Goal: Task Accomplishment & Management: Manage account settings

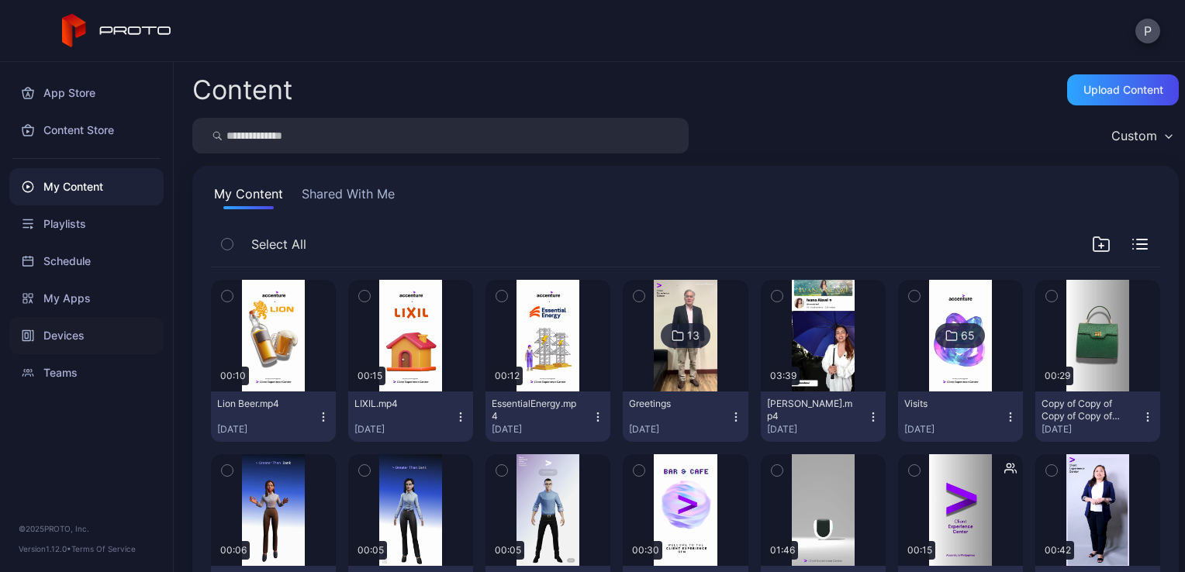
click at [127, 343] on div "Devices" at bounding box center [86, 335] width 154 height 37
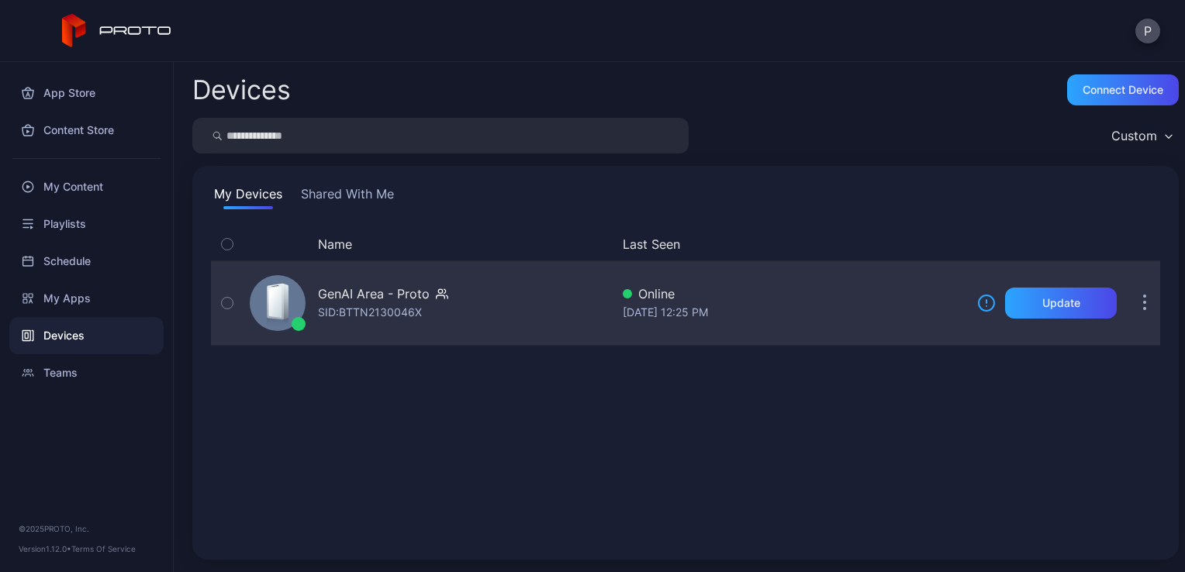
click at [491, 326] on div "GenAI Area - Proto SID: BTTN2130046X" at bounding box center [426, 303] width 367 height 78
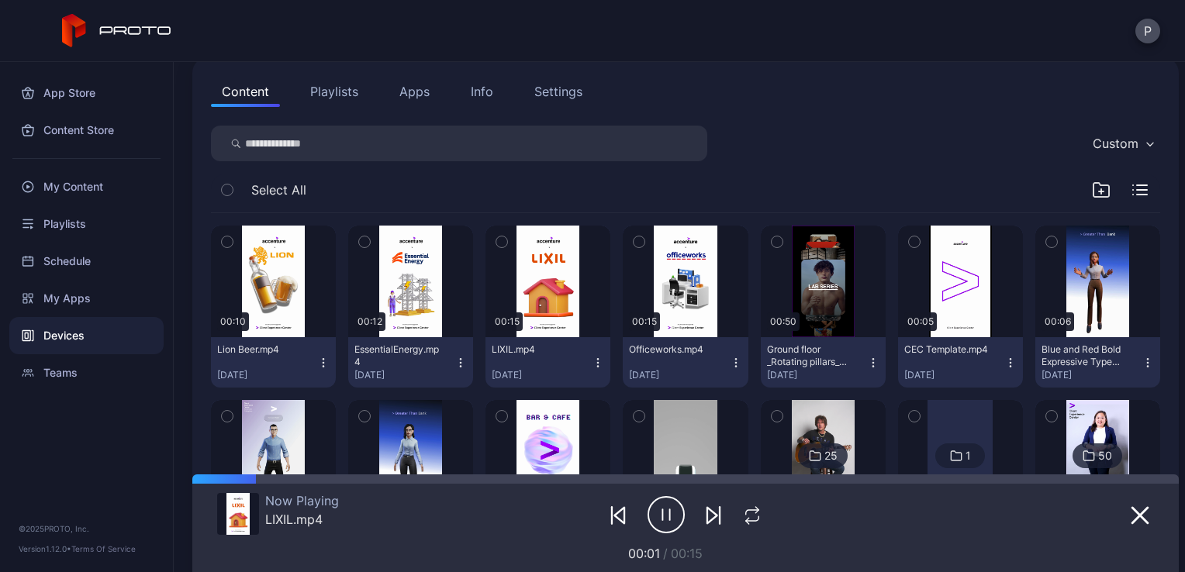
scroll to position [164, 0]
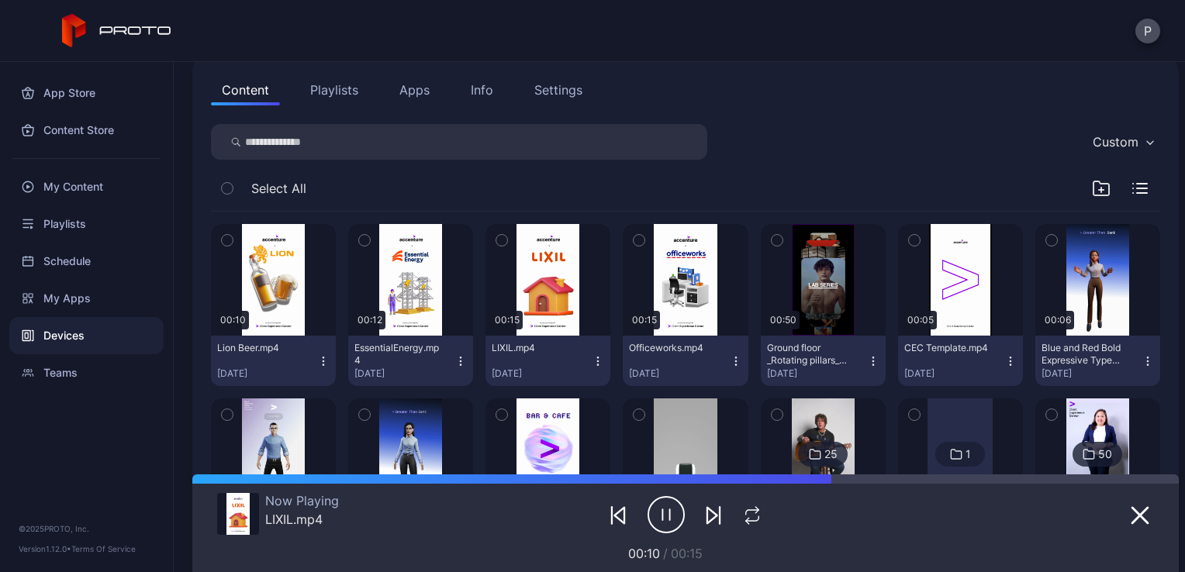
click at [454, 366] on icon "button" at bounding box center [460, 361] width 12 height 12
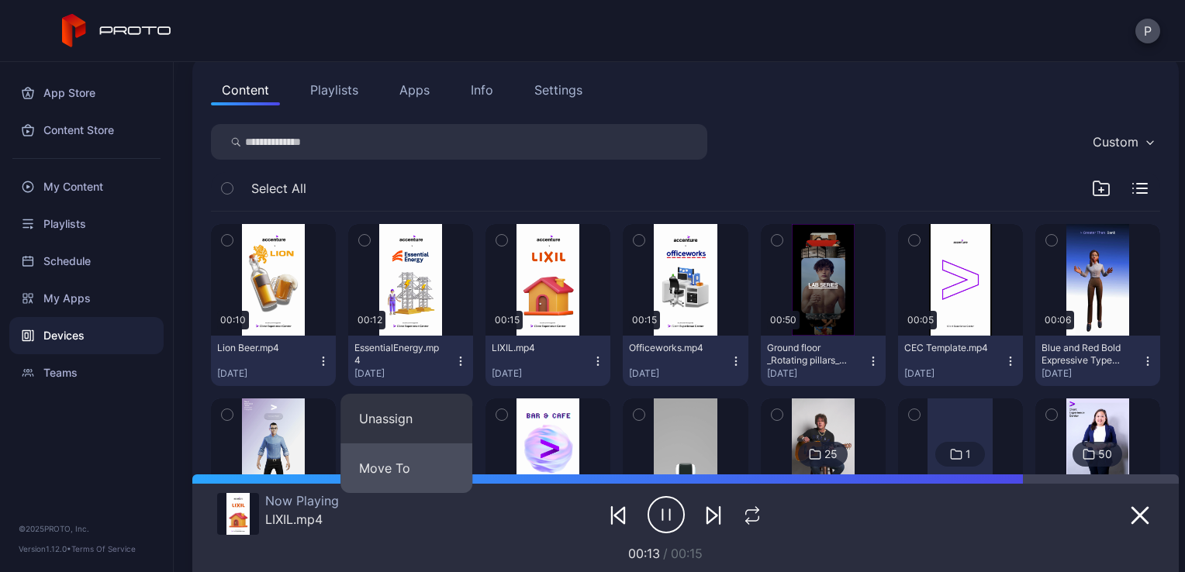
click at [434, 461] on button "Move To" at bounding box center [406, 468] width 132 height 50
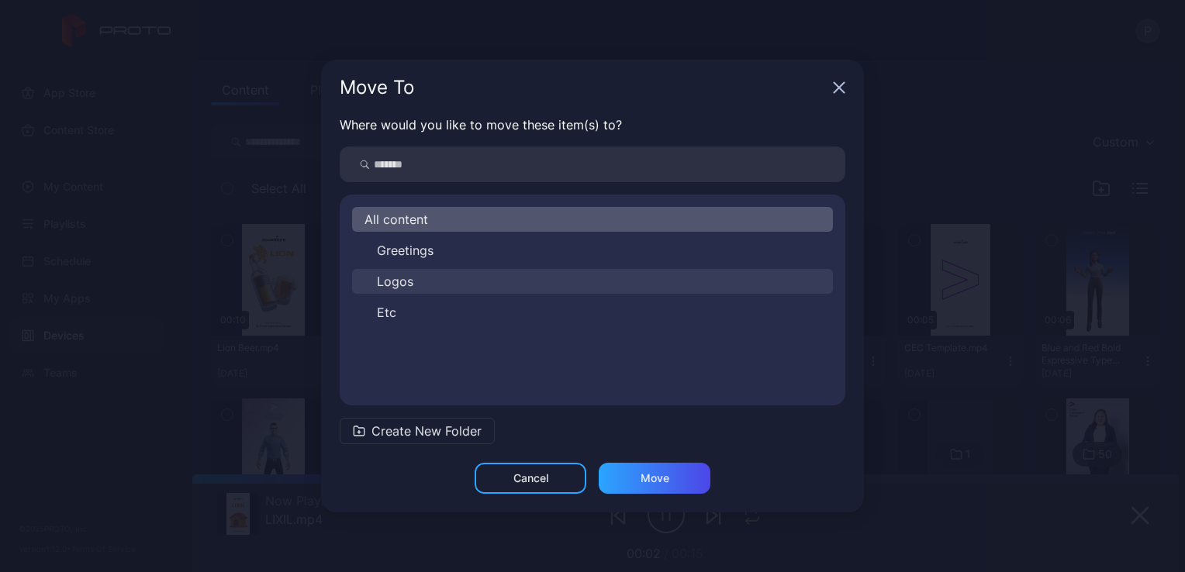
click at [553, 271] on button "Logos" at bounding box center [592, 281] width 481 height 25
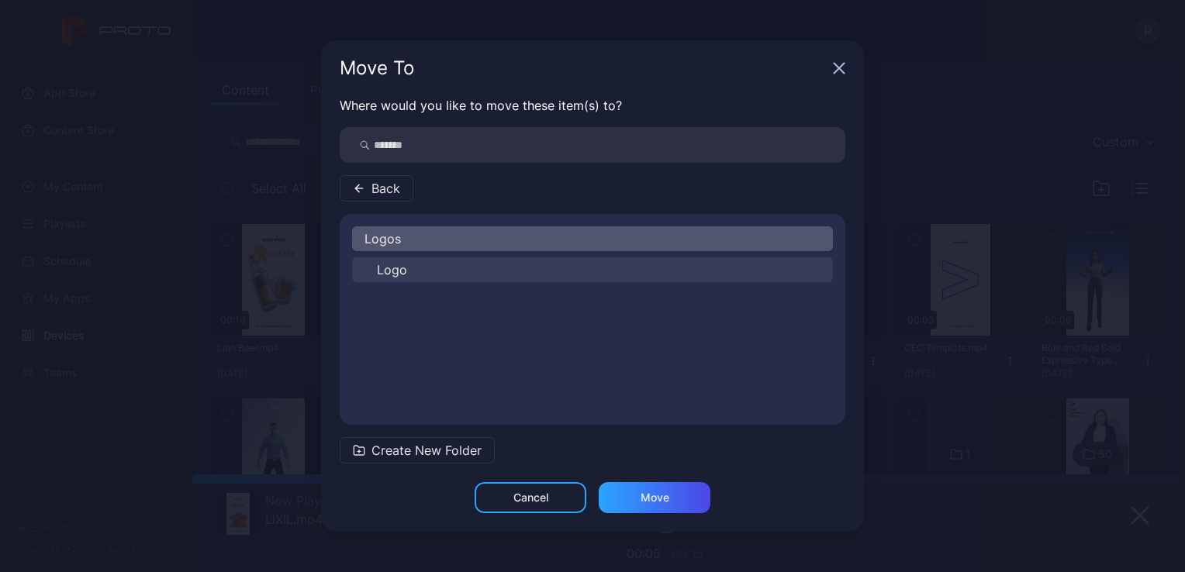
click at [581, 271] on button "Logo" at bounding box center [592, 269] width 481 height 25
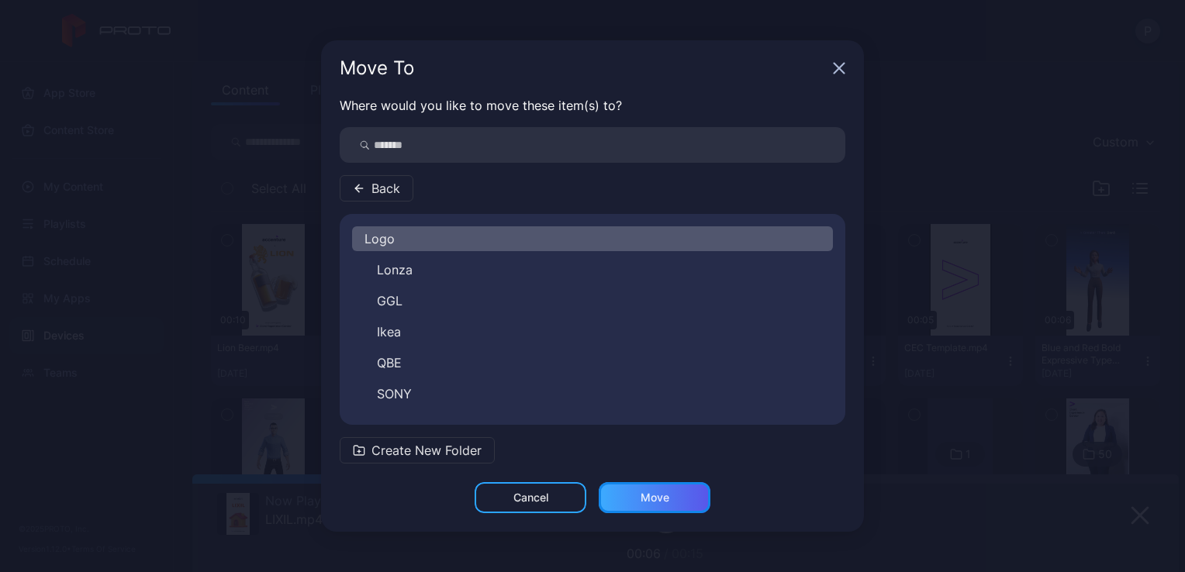
click at [670, 501] on div "Move" at bounding box center [655, 497] width 112 height 31
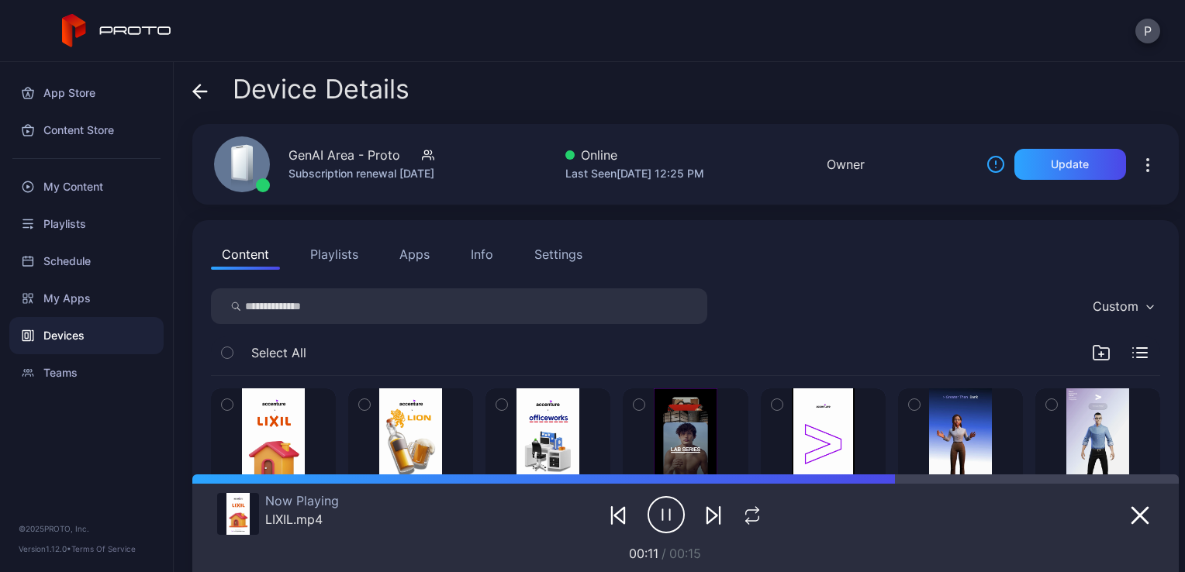
click at [202, 95] on icon at bounding box center [200, 92] width 16 height 16
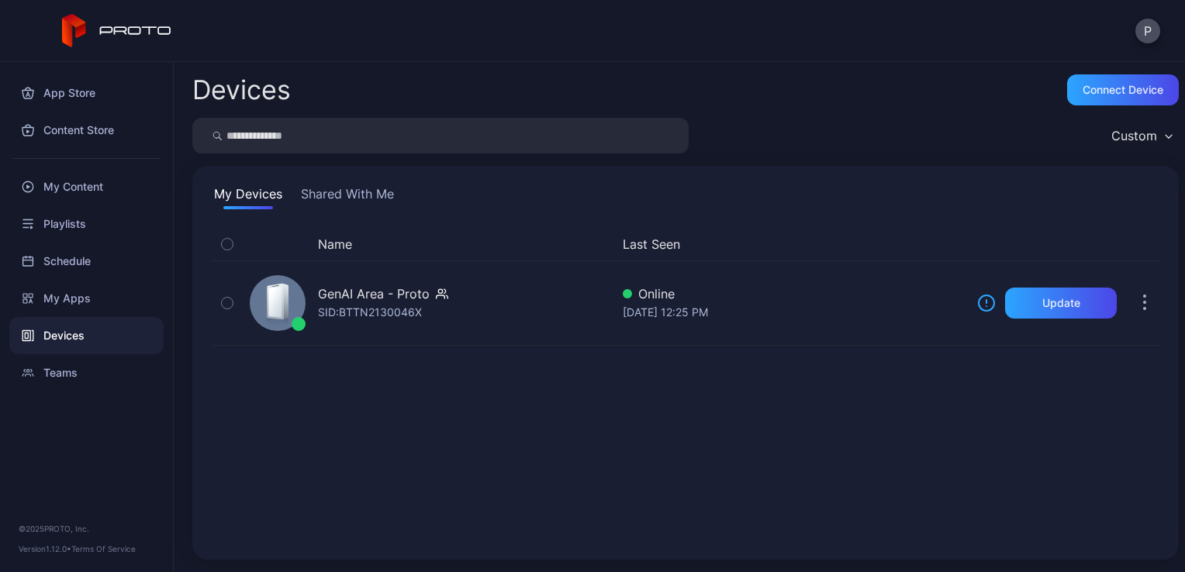
click at [344, 197] on button "Shared With Me" at bounding box center [347, 197] width 99 height 25
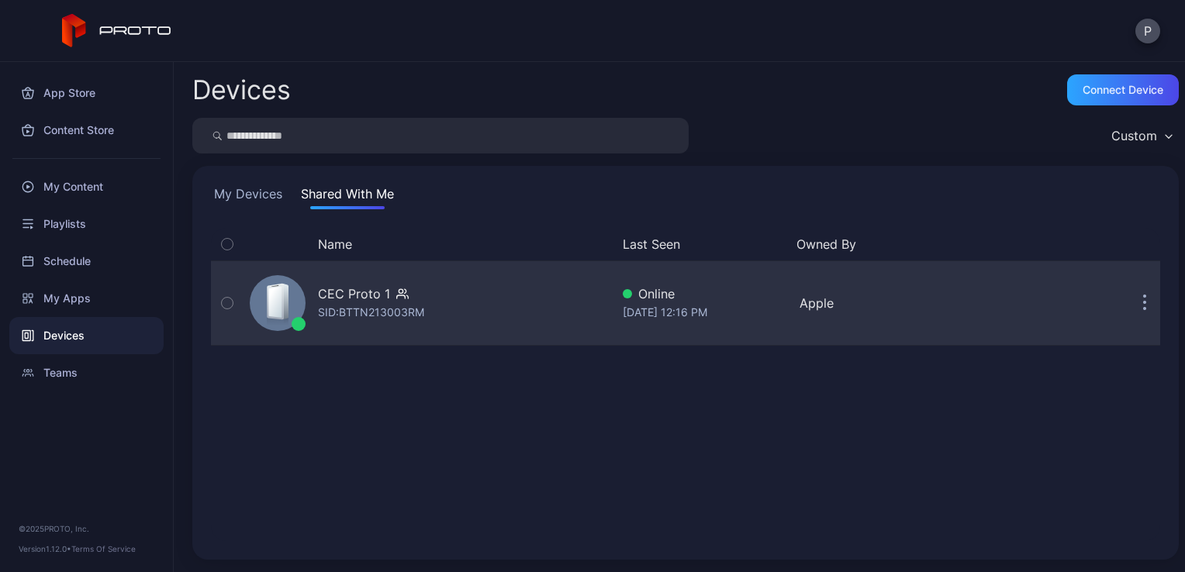
click at [496, 289] on div "CEC Proto 1 SID: BTTN213003RM" at bounding box center [426, 303] width 367 height 78
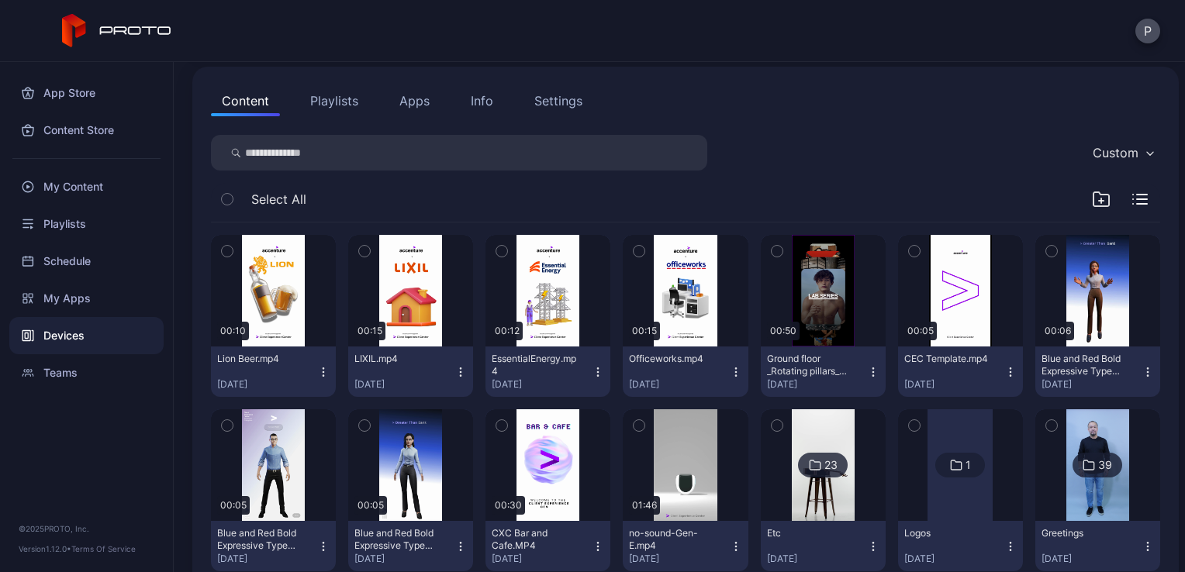
scroll to position [160, 0]
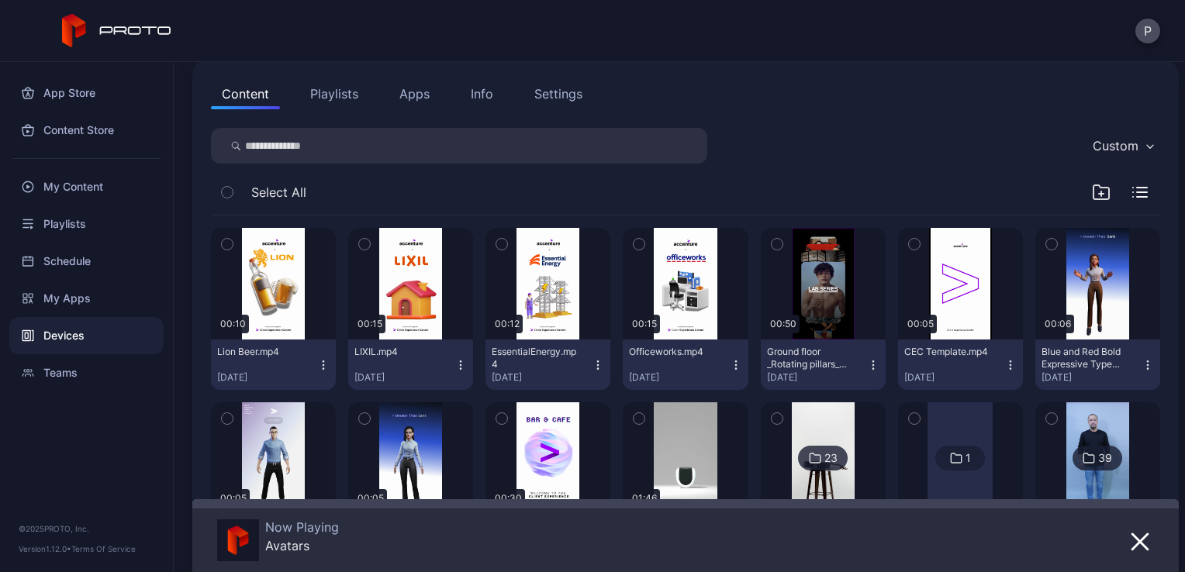
click at [497, 247] on icon "button" at bounding box center [501, 244] width 11 height 17
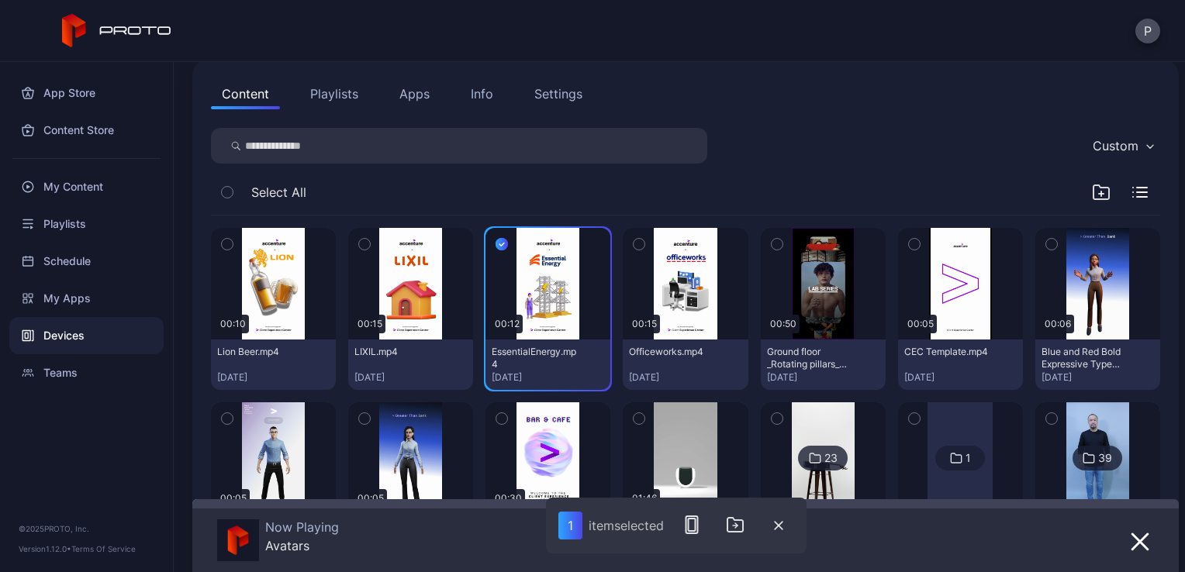
click at [633, 244] on icon "button" at bounding box center [638, 244] width 11 height 17
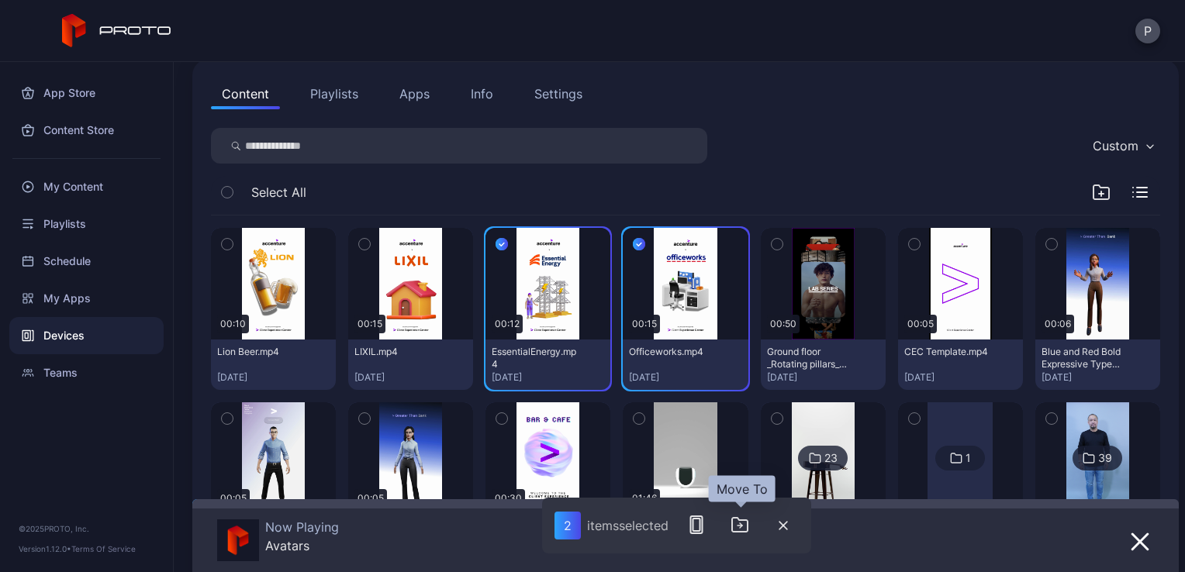
click at [744, 520] on icon "button" at bounding box center [740, 525] width 16 height 14
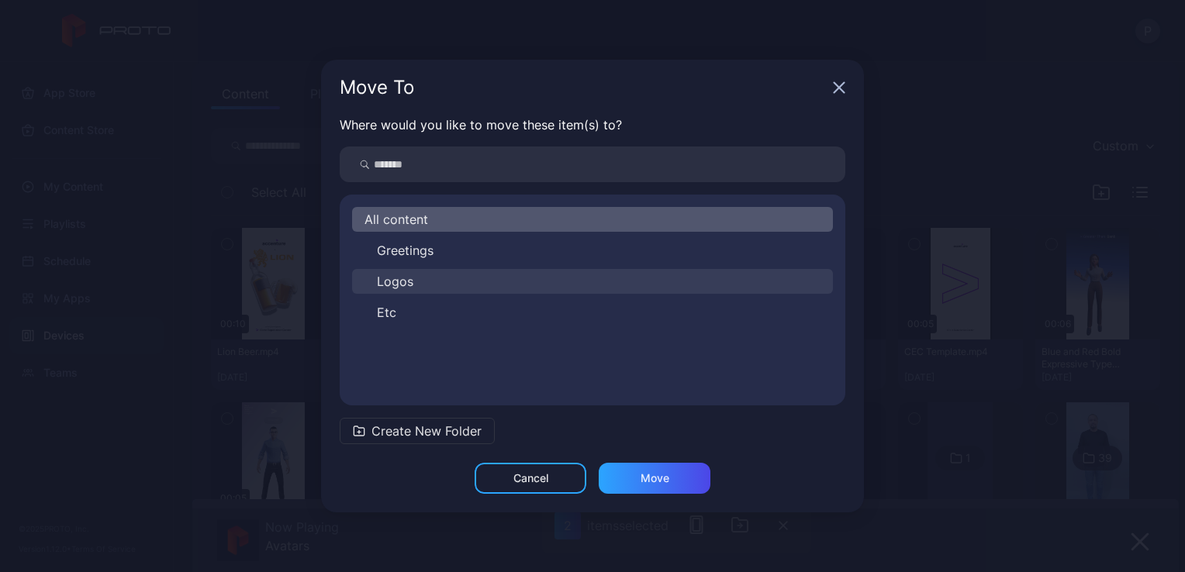
click at [601, 283] on button "Logos" at bounding box center [592, 281] width 481 height 25
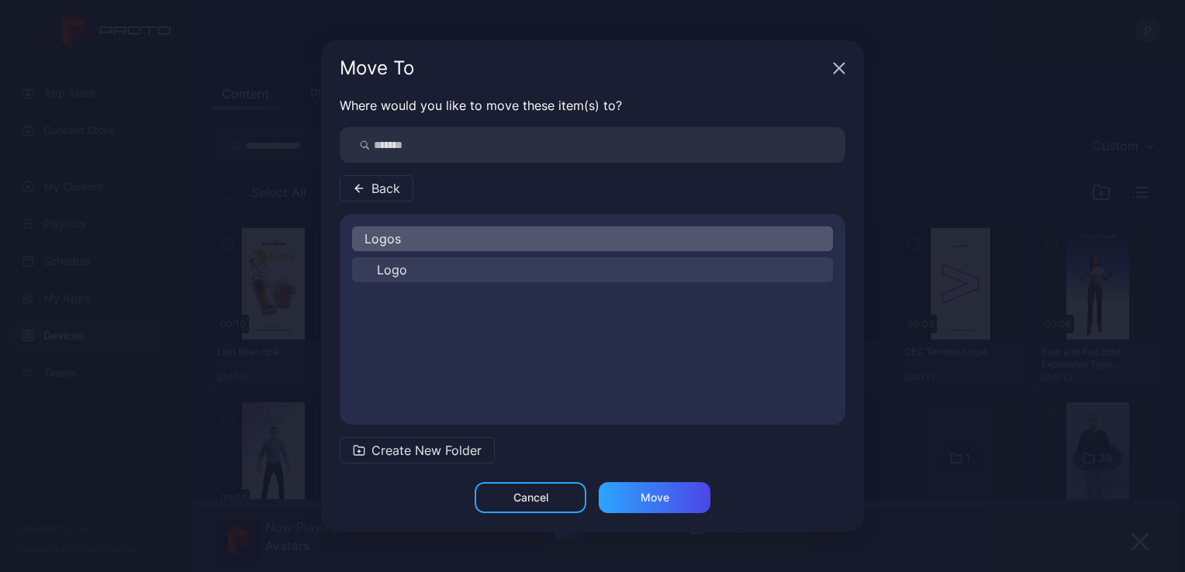
click at [599, 278] on button "Logo" at bounding box center [592, 269] width 481 height 25
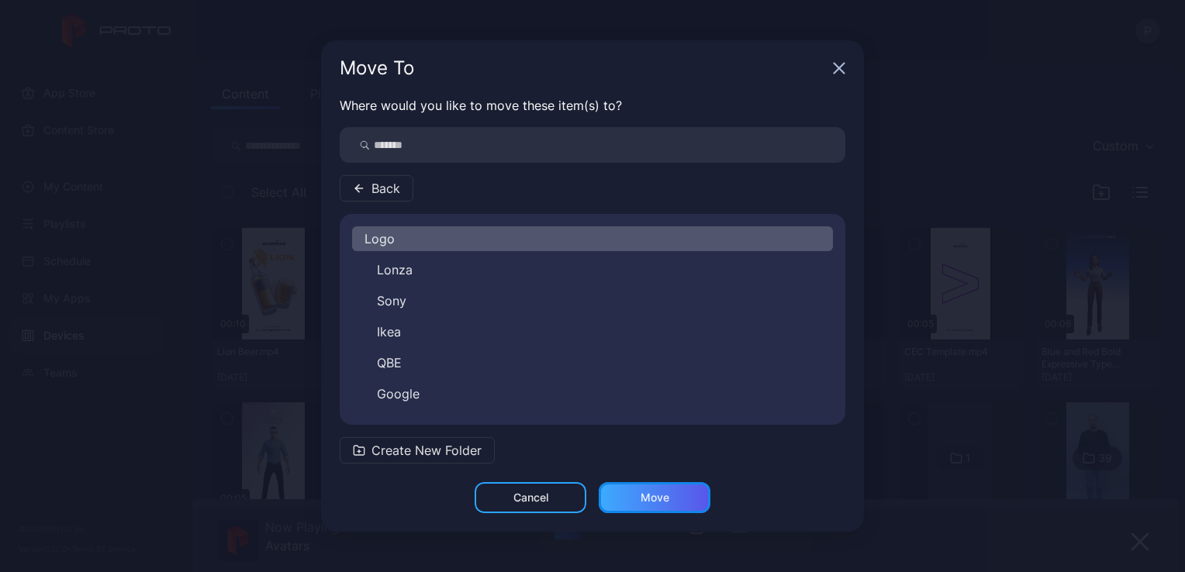
click at [690, 492] on div "Move" at bounding box center [655, 497] width 112 height 31
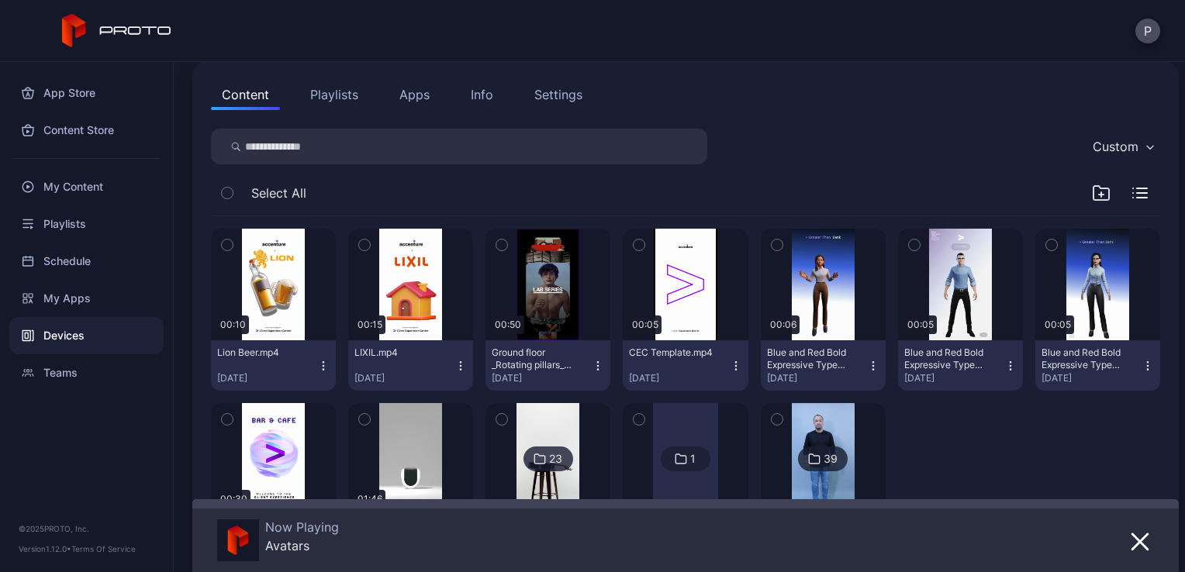
scroll to position [0, 0]
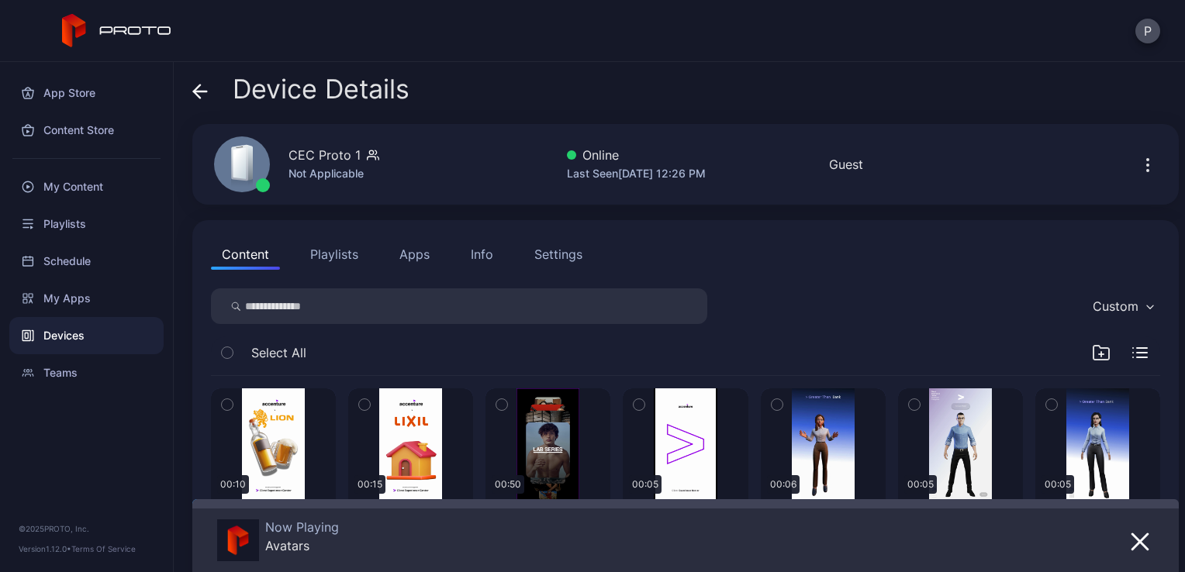
click at [202, 84] on icon at bounding box center [200, 92] width 16 height 16
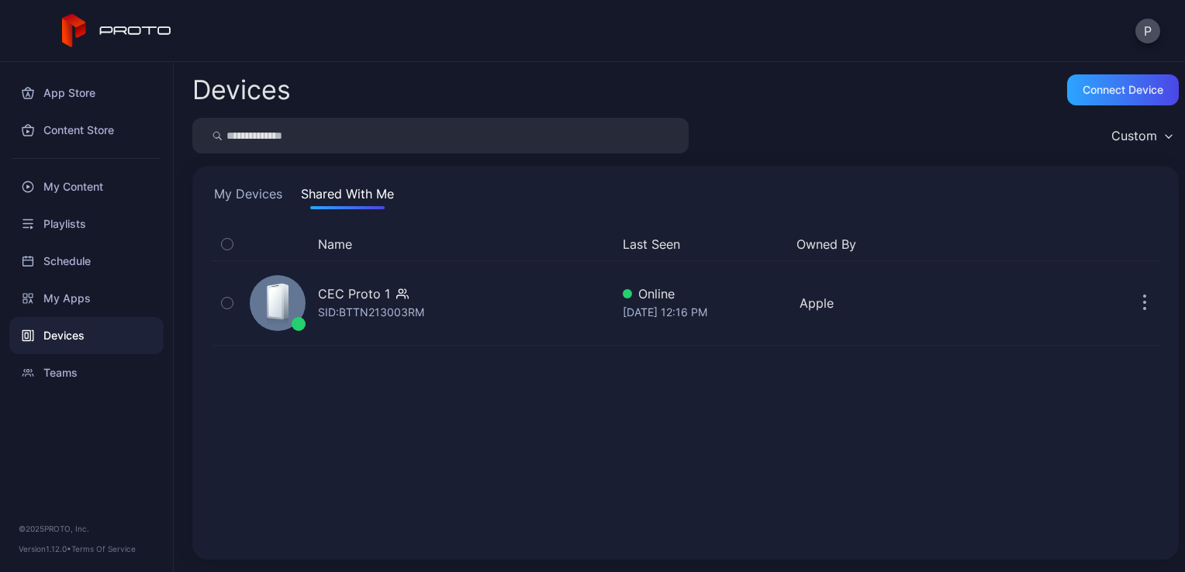
click at [251, 191] on button "My Devices" at bounding box center [248, 197] width 74 height 25
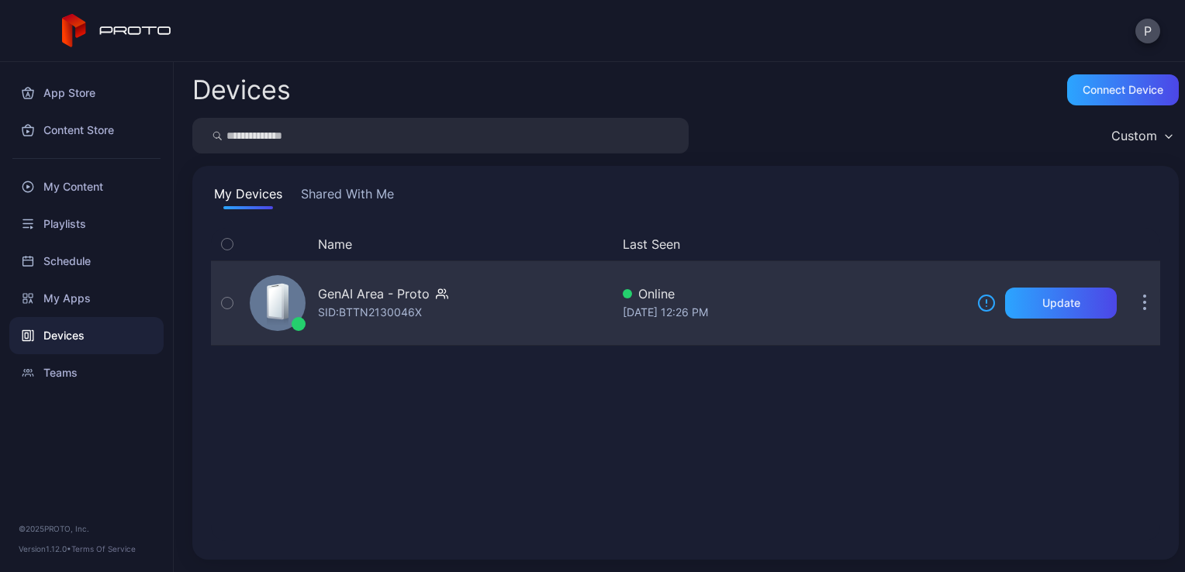
click at [533, 313] on div "GenAI Area - Proto SID: BTTN2130046X" at bounding box center [426, 303] width 367 height 78
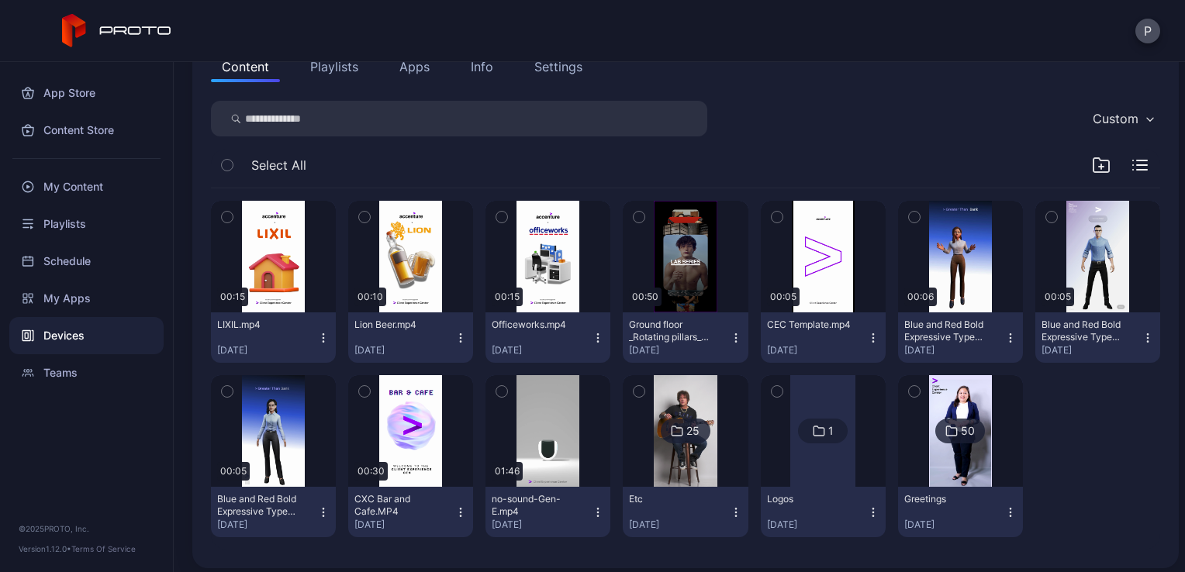
scroll to position [188, 0]
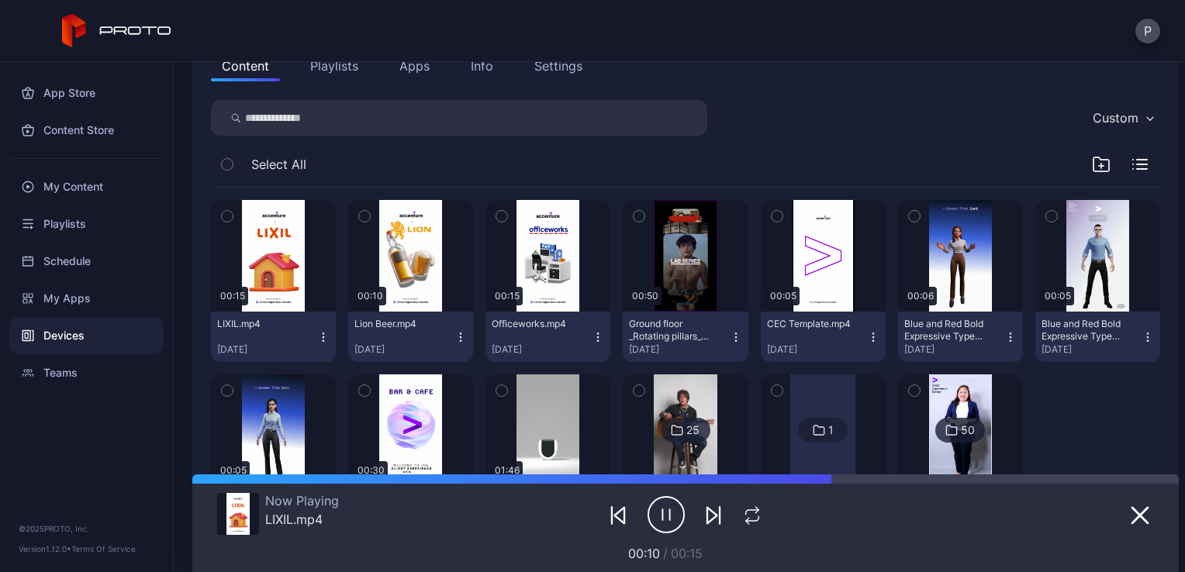
click at [497, 219] on icon "button" at bounding box center [501, 216] width 11 height 17
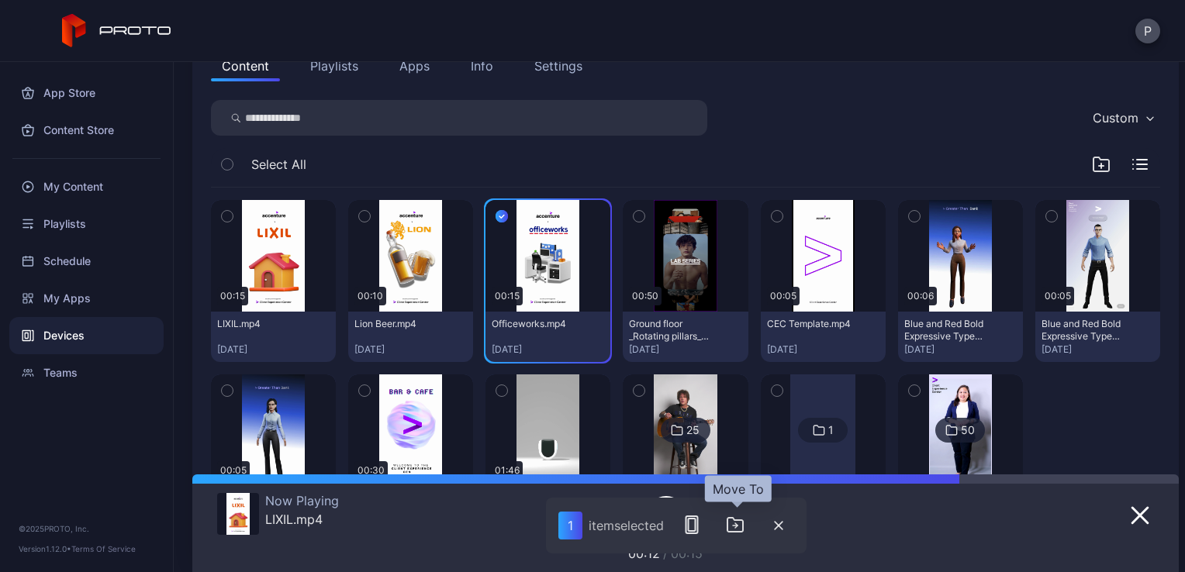
click at [741, 522] on icon "button" at bounding box center [735, 525] width 19 height 19
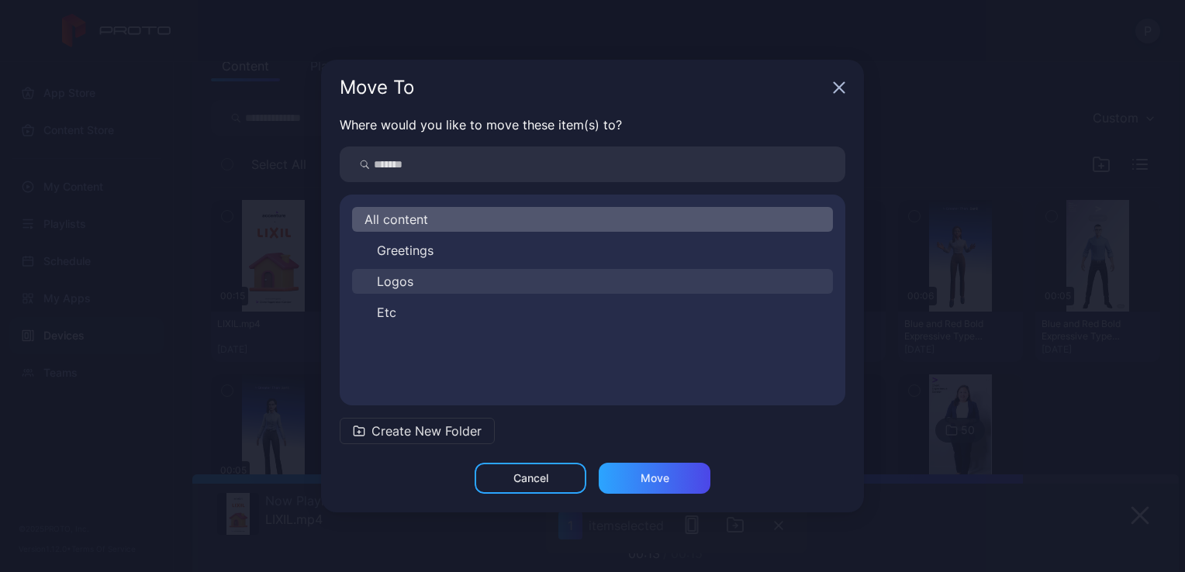
click at [530, 290] on button "Logos" at bounding box center [592, 281] width 481 height 25
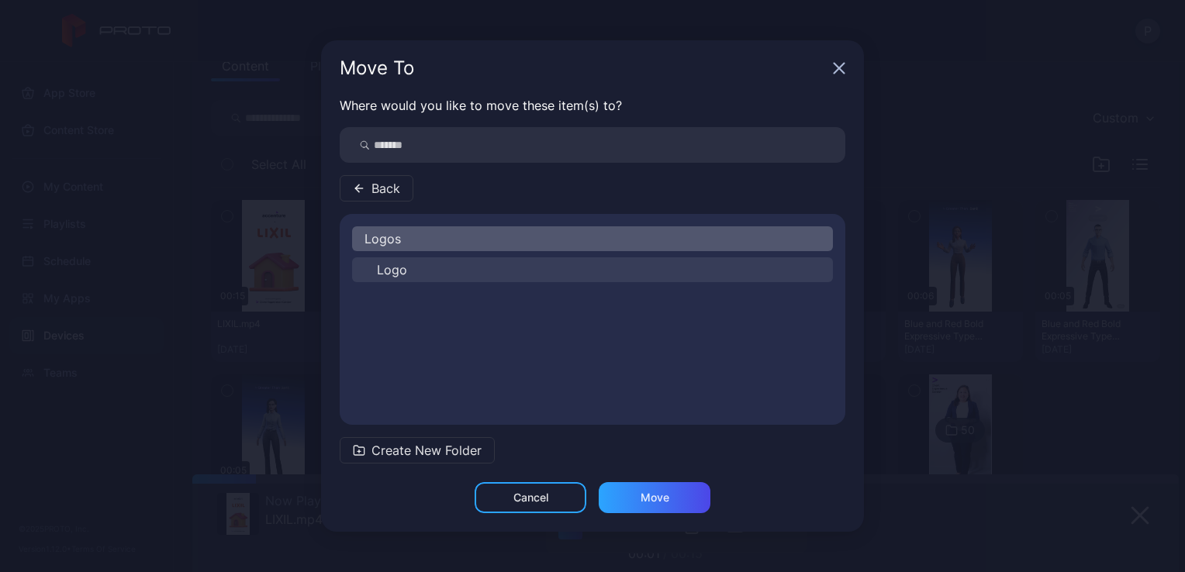
click at [526, 278] on button "Logo" at bounding box center [592, 269] width 481 height 25
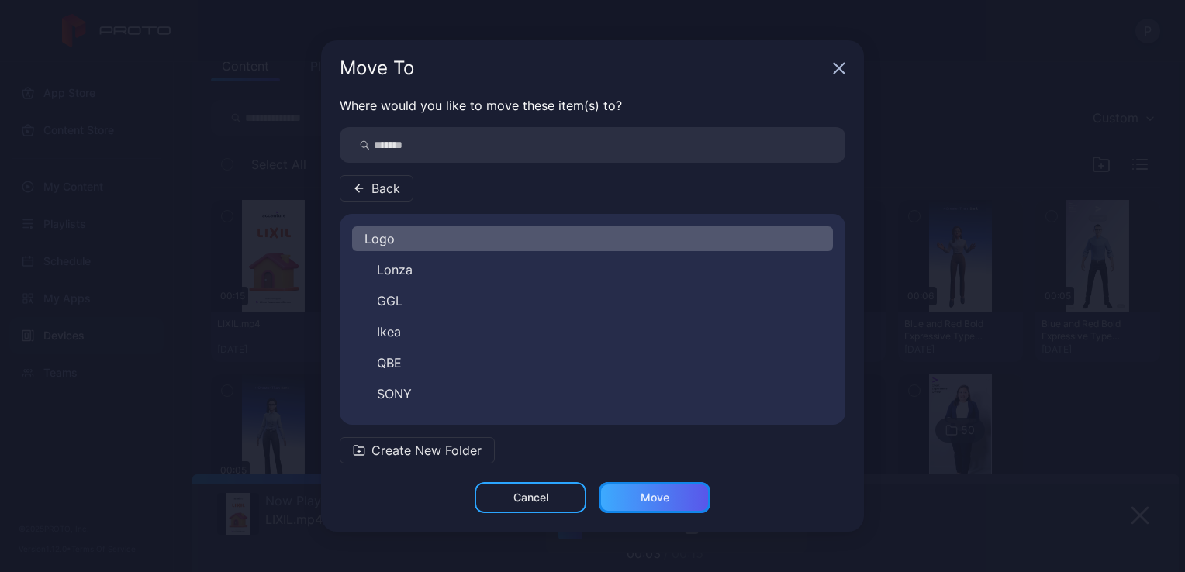
click at [679, 505] on div "Move" at bounding box center [655, 497] width 112 height 31
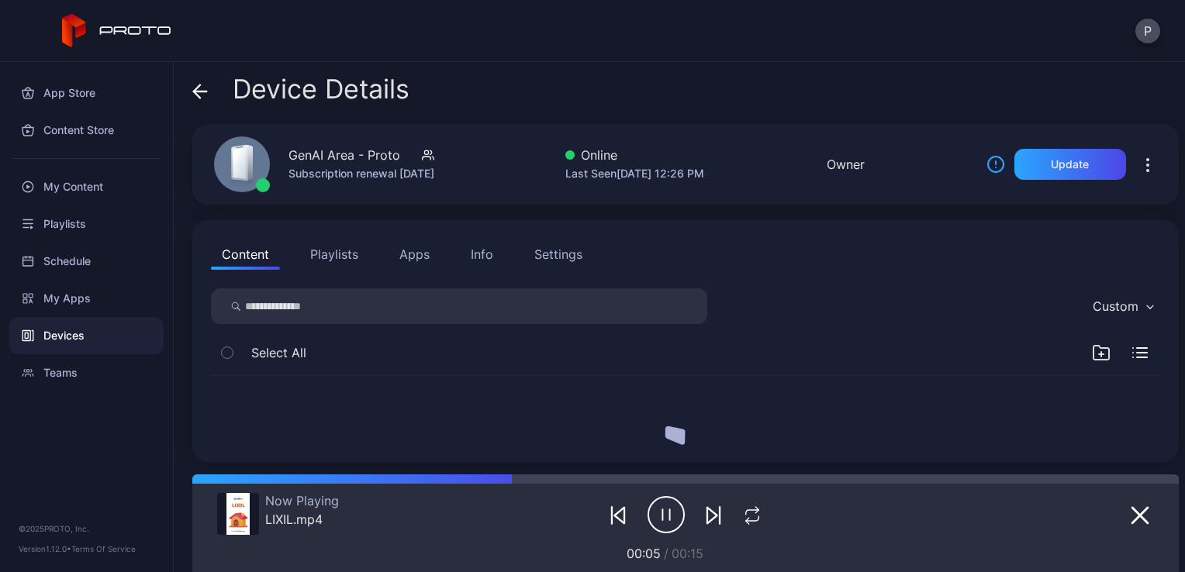
scroll to position [0, 0]
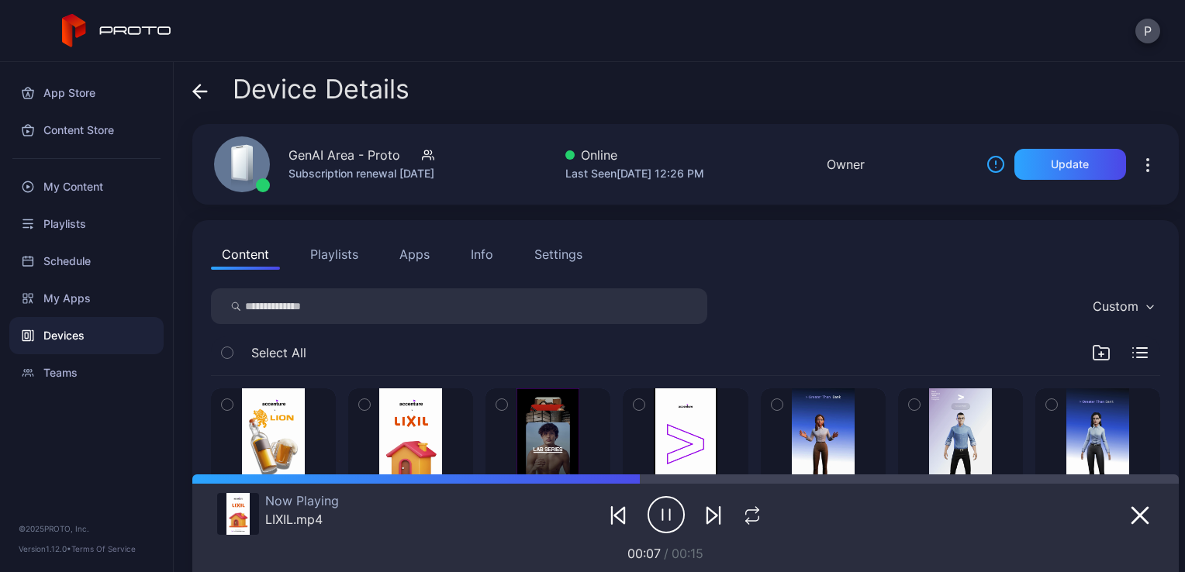
click at [205, 98] on icon at bounding box center [200, 92] width 16 height 16
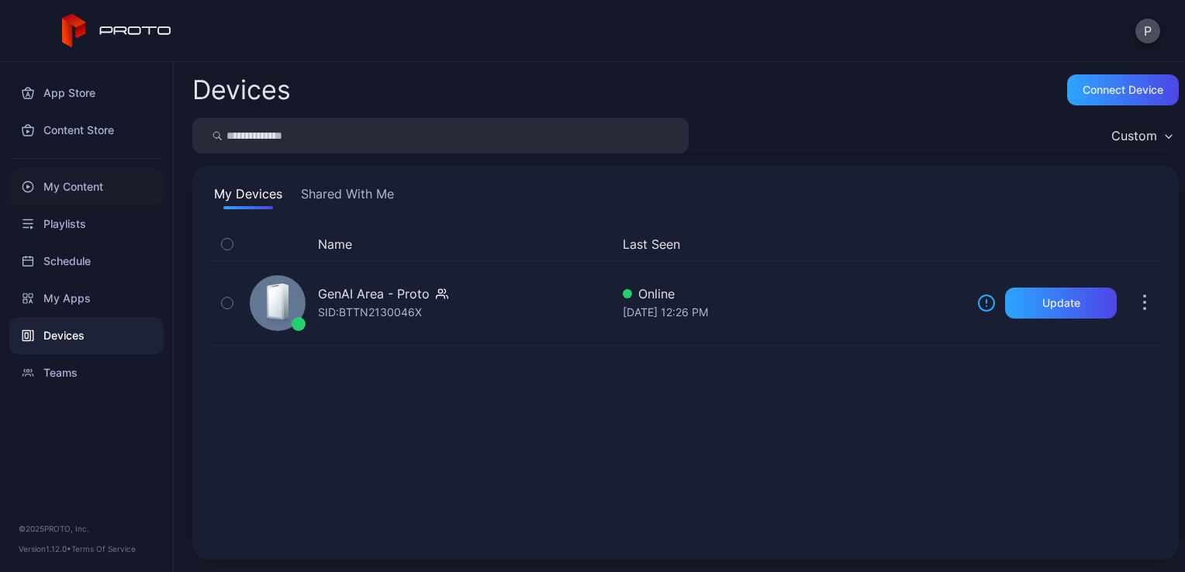
click at [78, 181] on div "My Content" at bounding box center [86, 186] width 154 height 37
